Goal: Check status: Check status

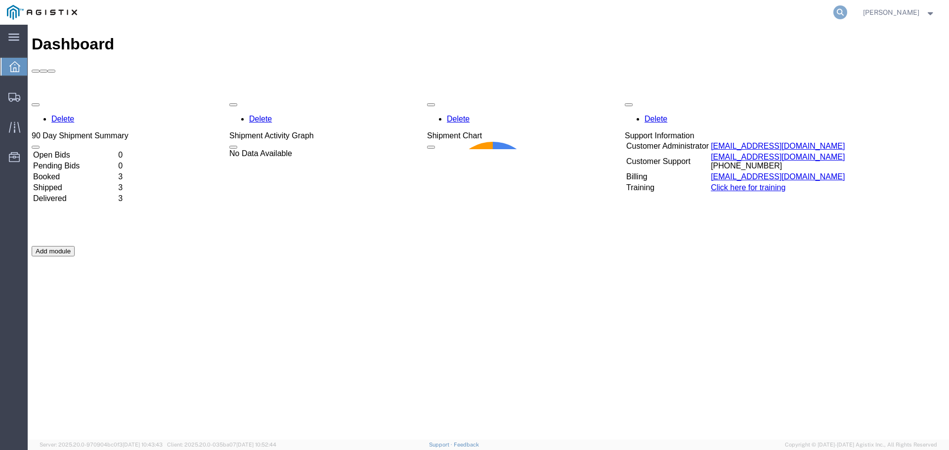
click at [847, 12] on icon at bounding box center [840, 12] width 14 height 14
type input "56968181"
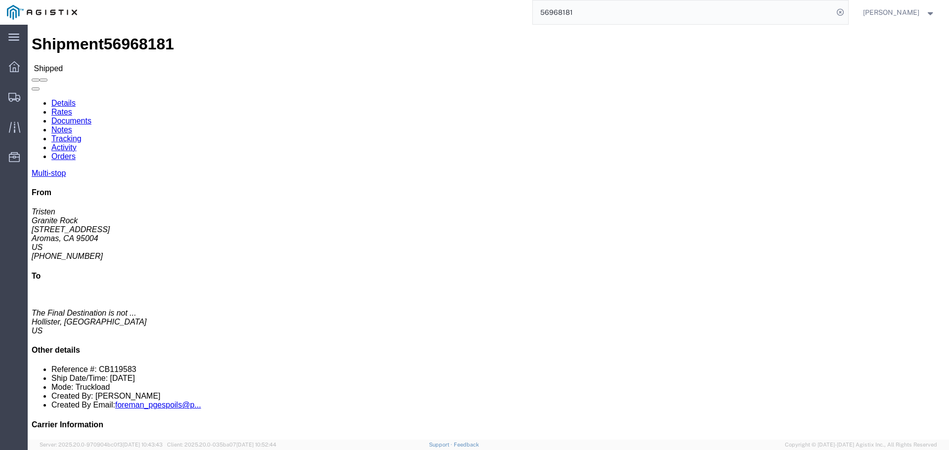
click link "Documents"
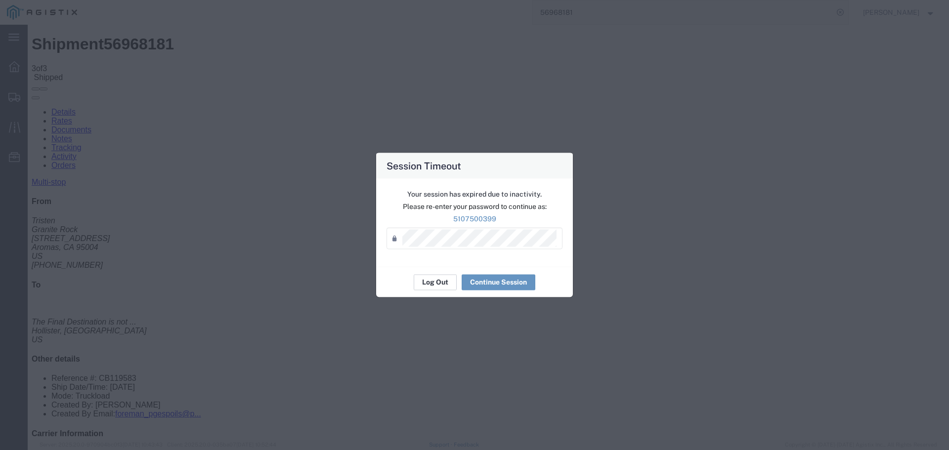
click at [435, 277] on button "Log Out" at bounding box center [435, 282] width 43 height 16
